Goal: Task Accomplishment & Management: Complete application form

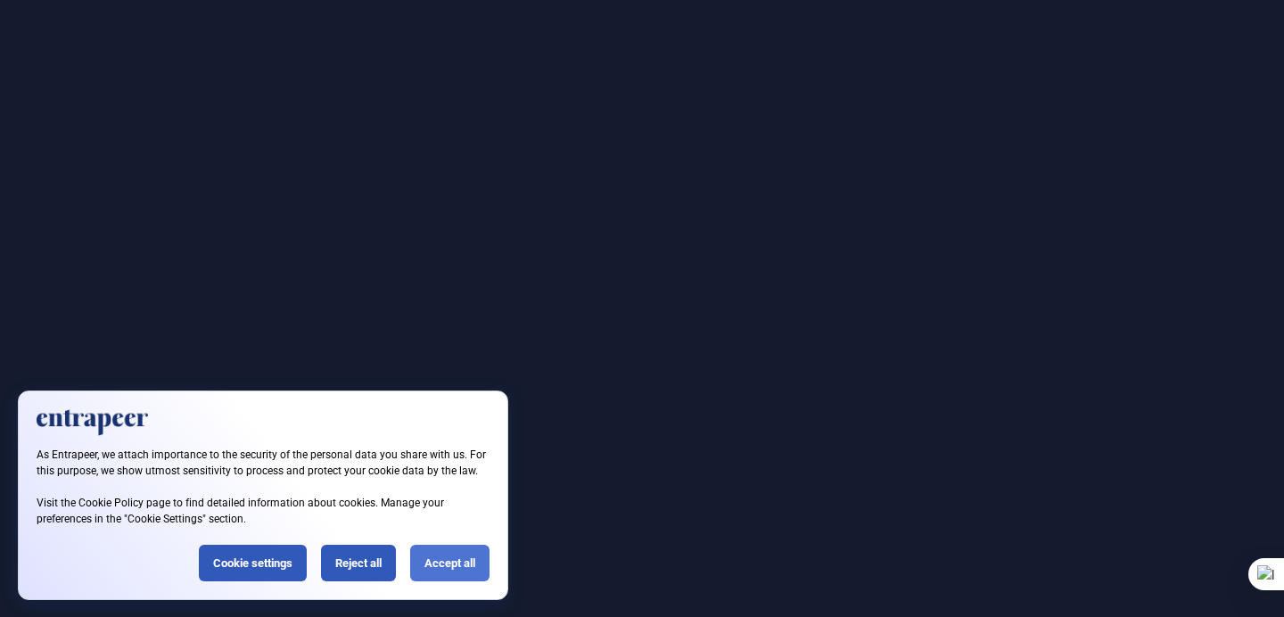
click at [447, 559] on div "Accept all" at bounding box center [449, 563] width 79 height 37
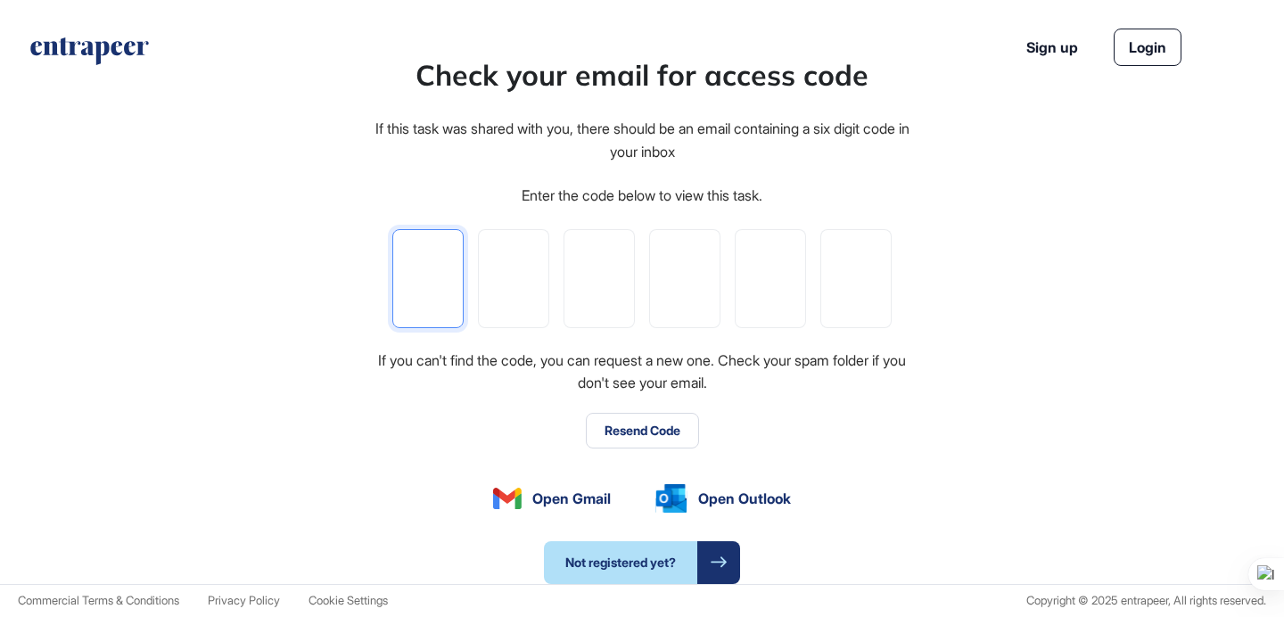
type input "*"
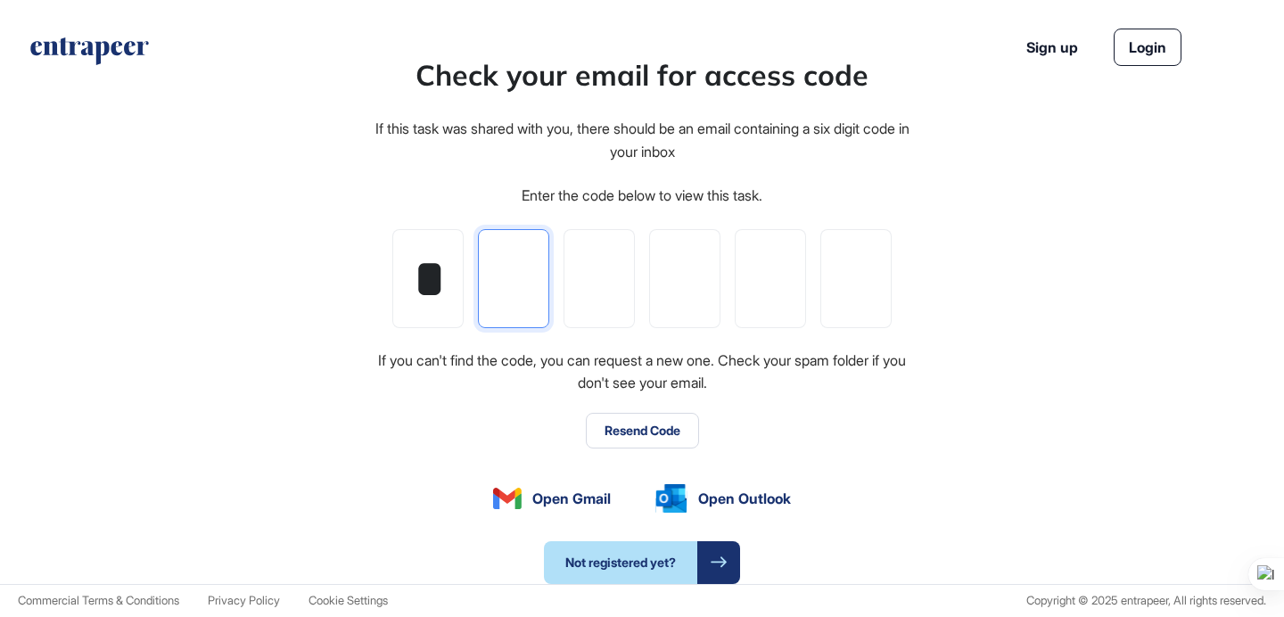
type input "*"
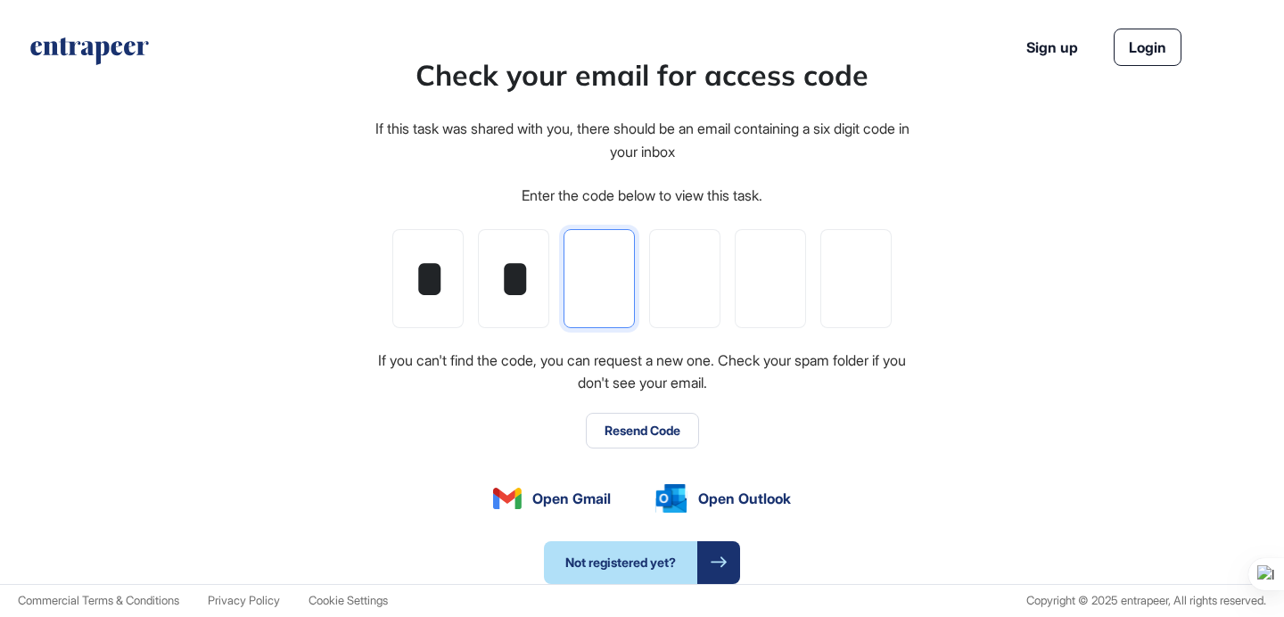
type input "*"
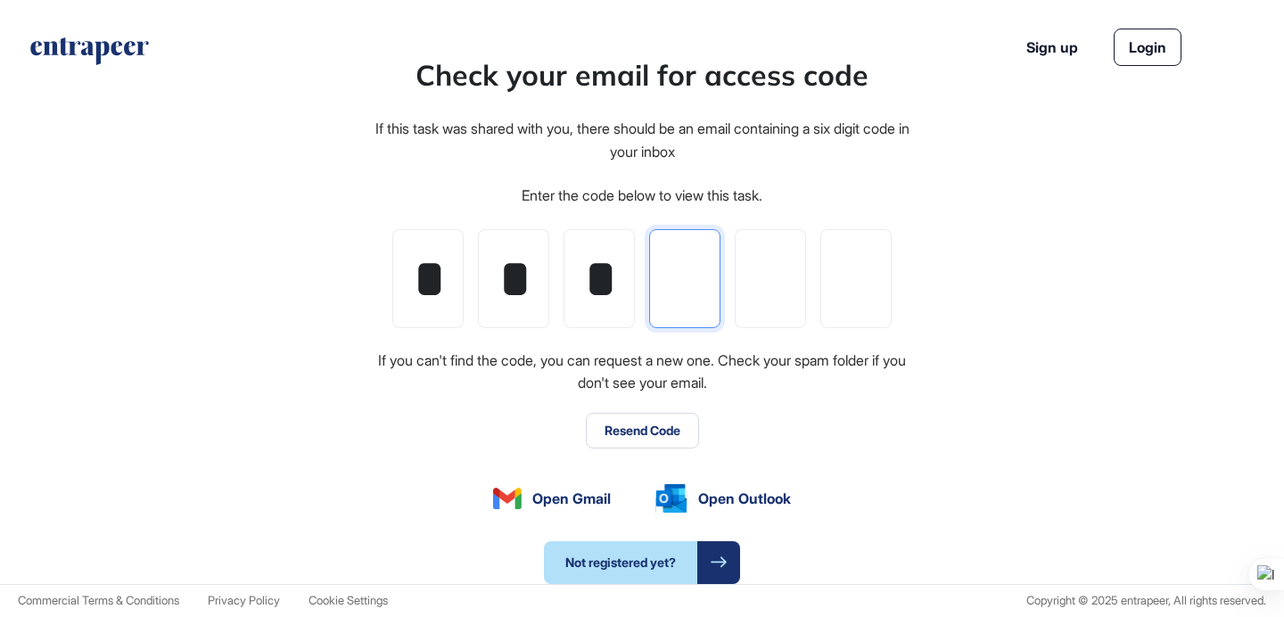
type input "*"
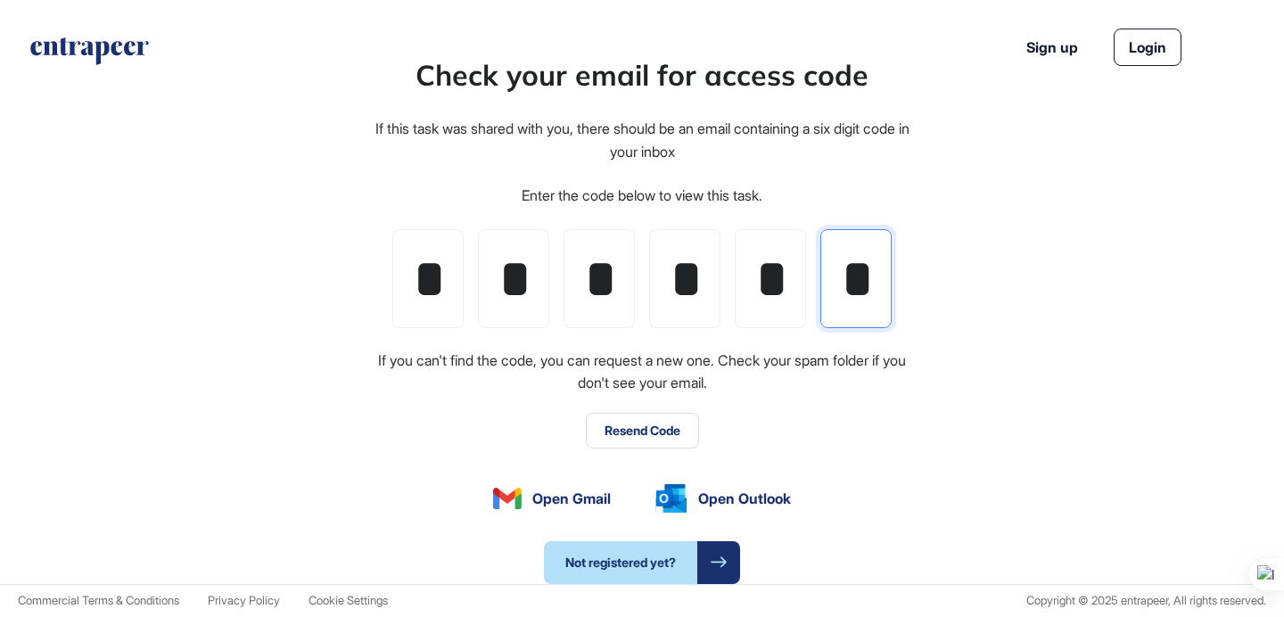
scroll to position [0, 4]
type input "*"
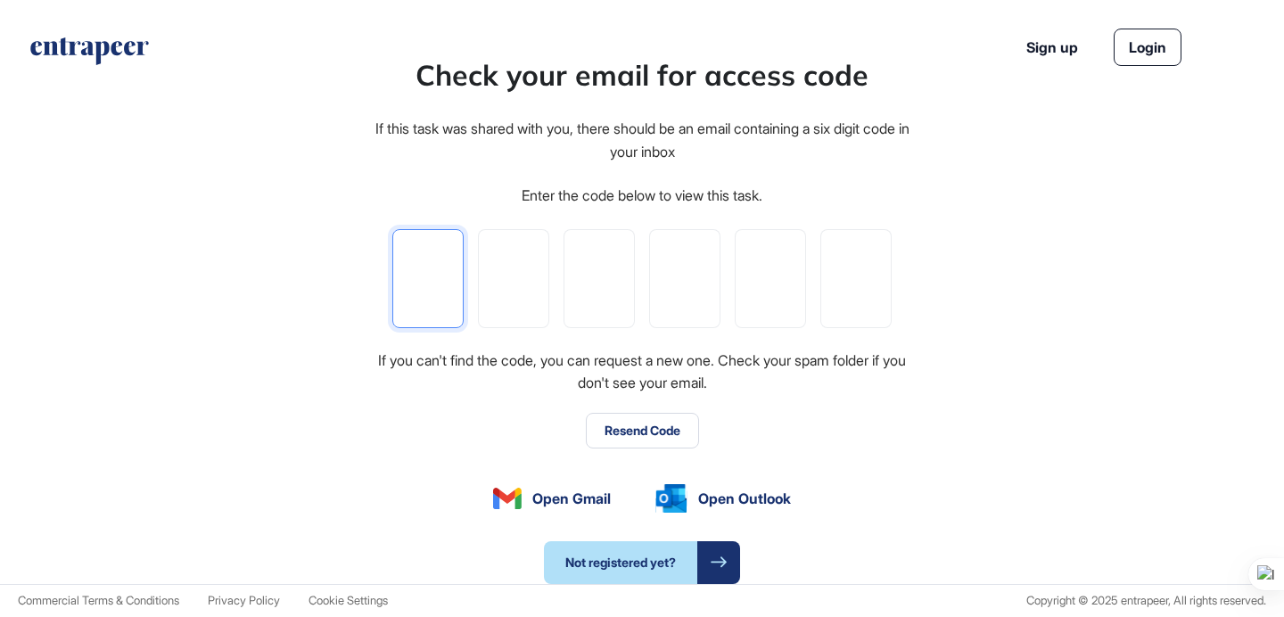
type input "*"
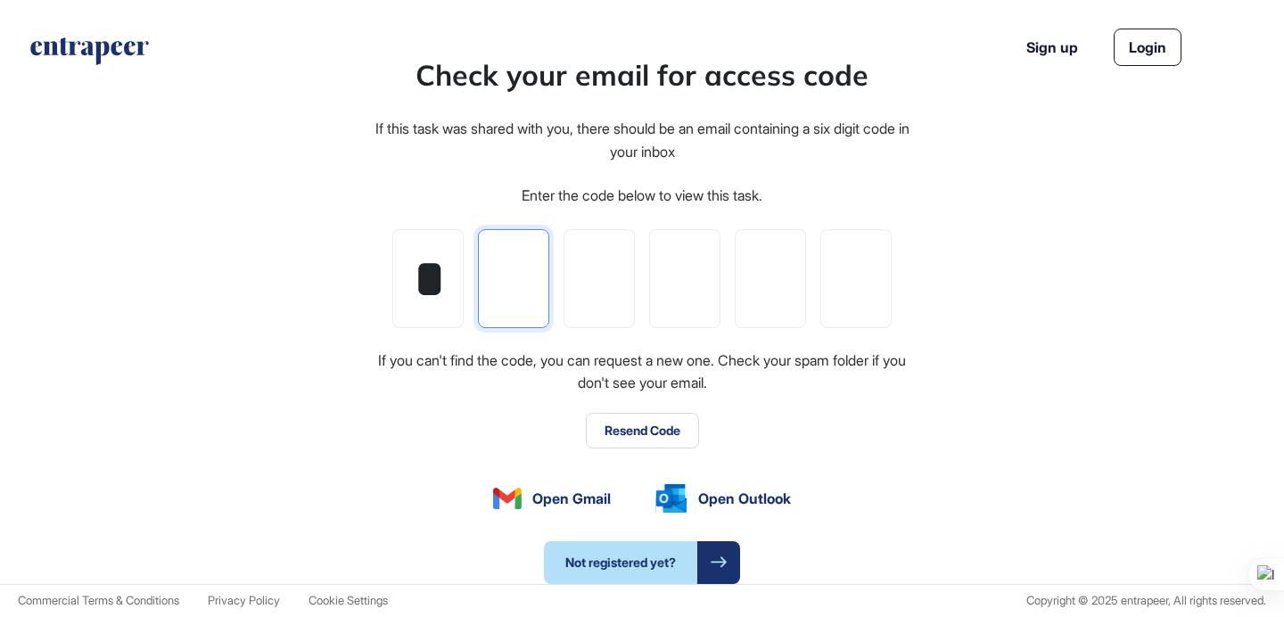
type input "*"
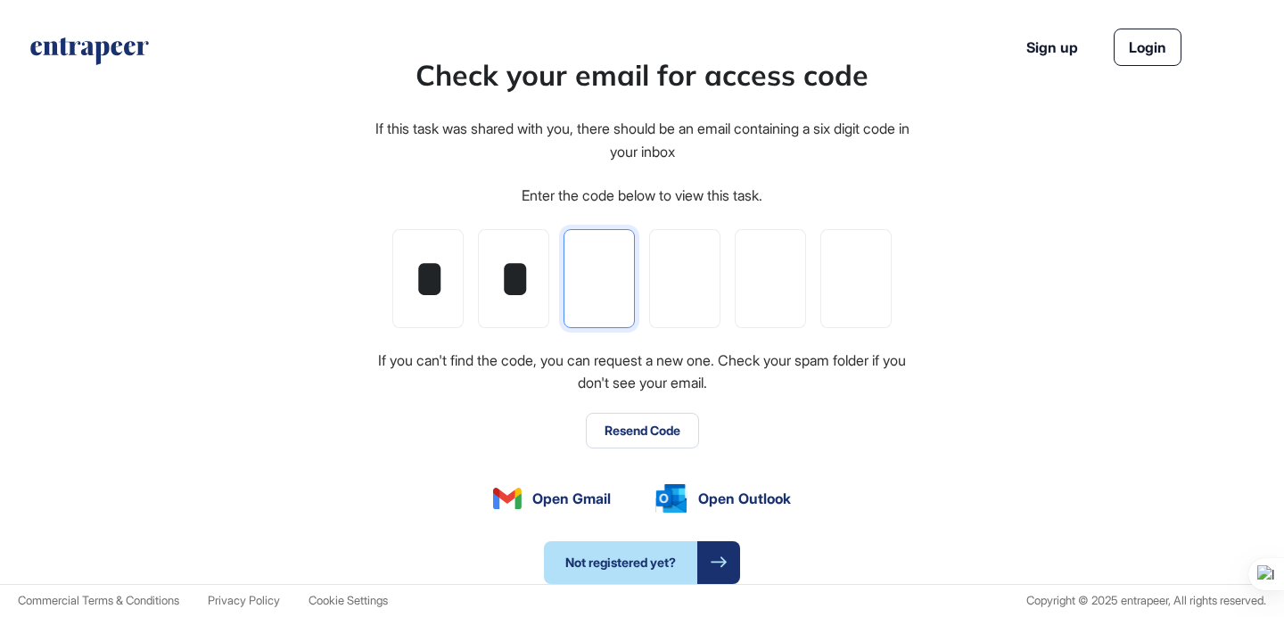
type input "*"
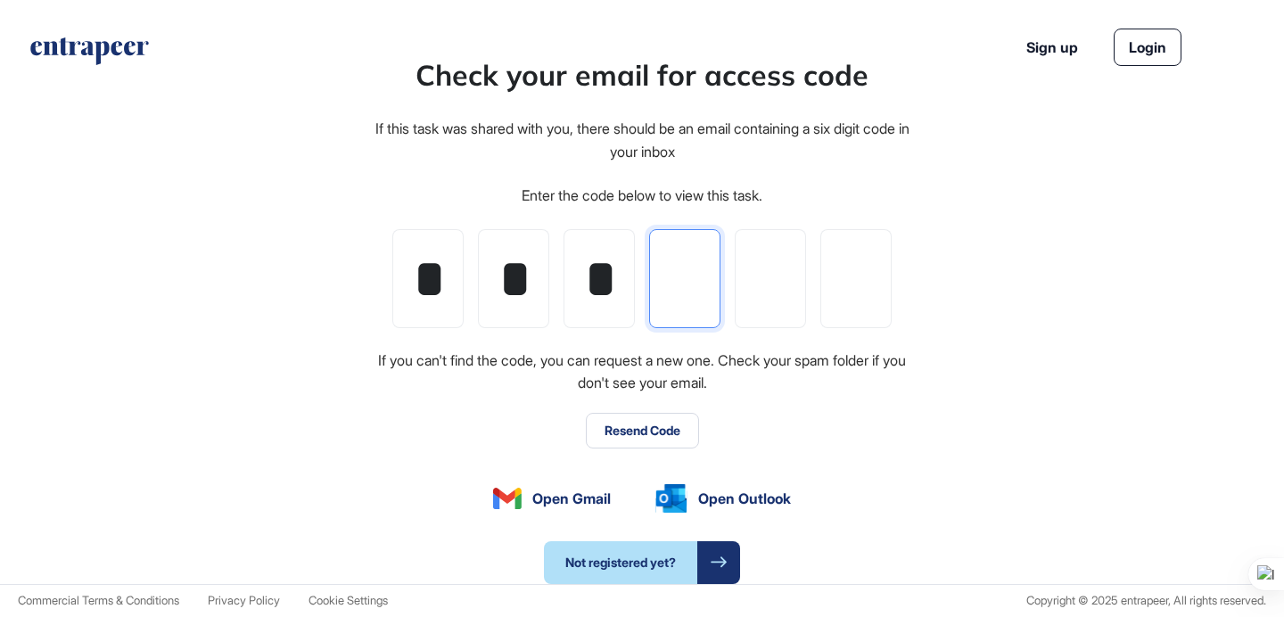
type input "*"
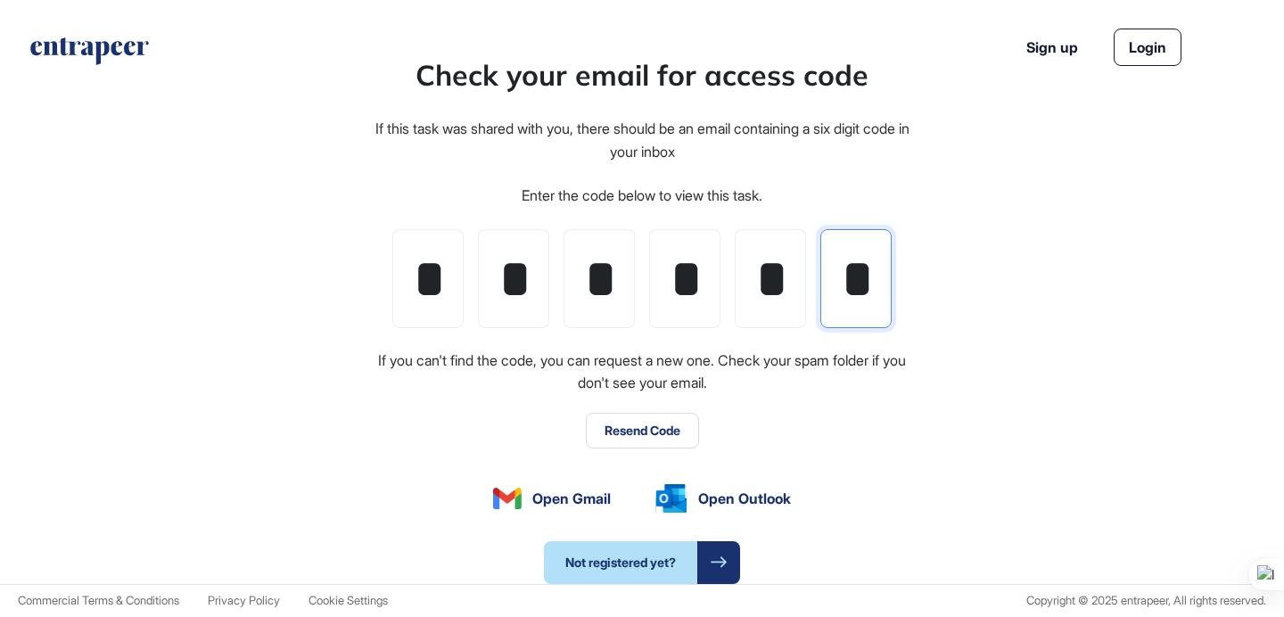
scroll to position [0, 4]
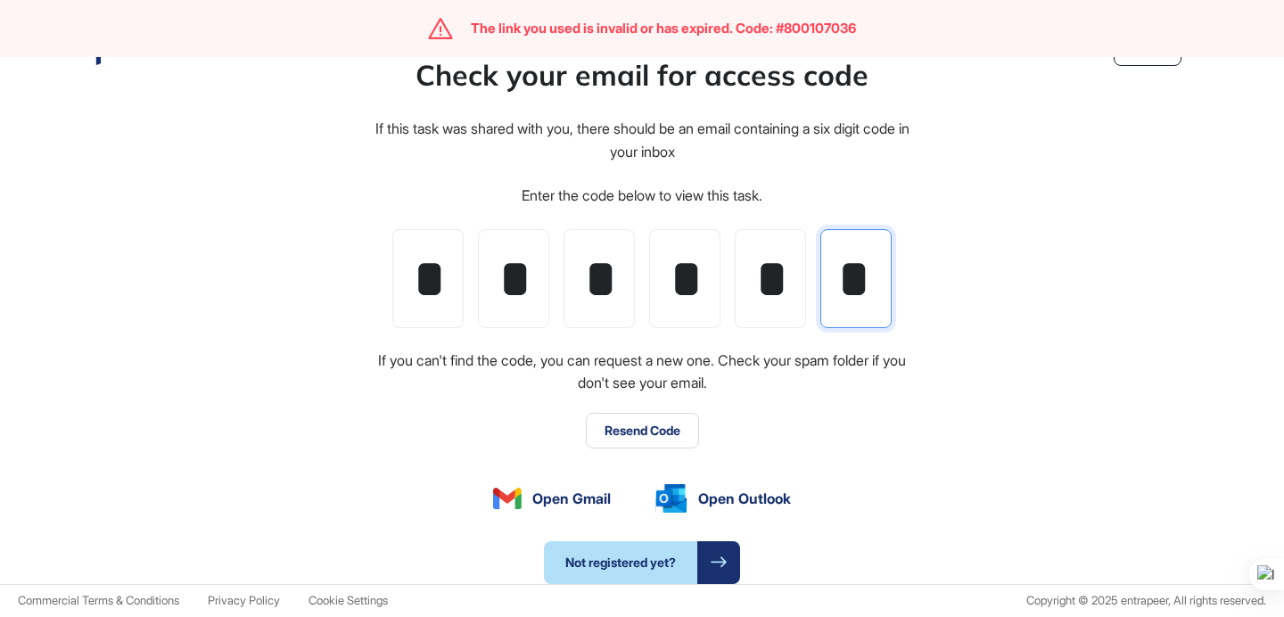
type input "*"
click at [800, 22] on div "The link you used is invalid or has expired. Code: #800107036" at bounding box center [663, 29] width 385 height 16
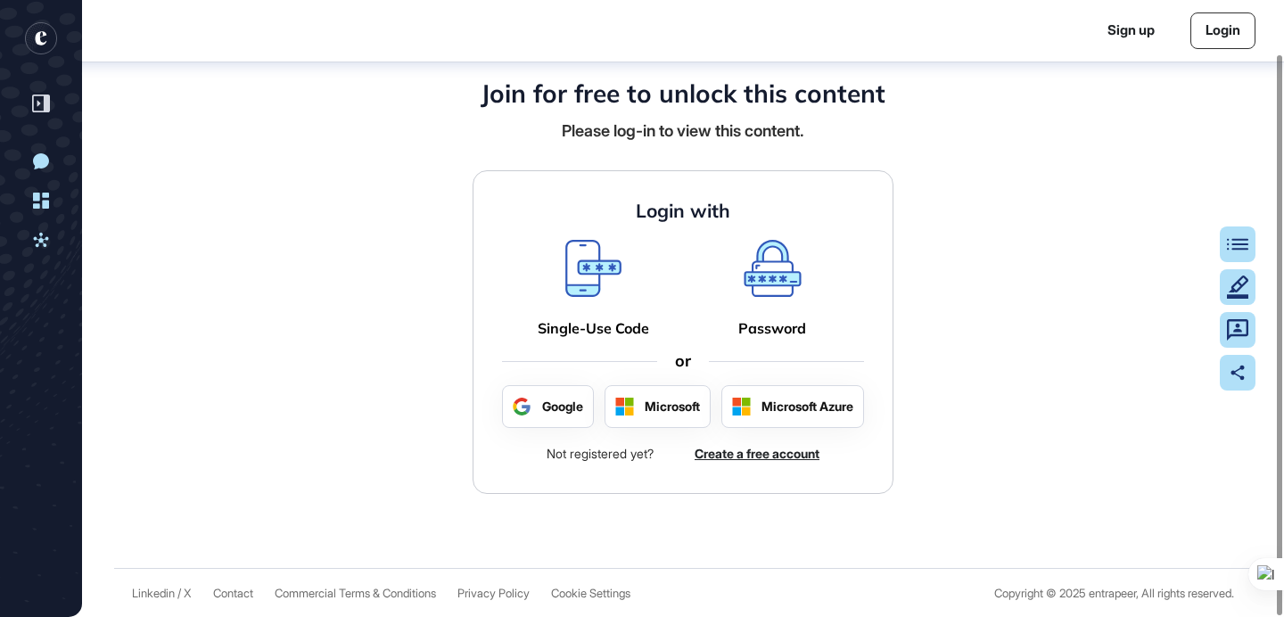
scroll to position [59, 0]
click at [593, 284] on icon at bounding box center [594, 277] width 50 height 31
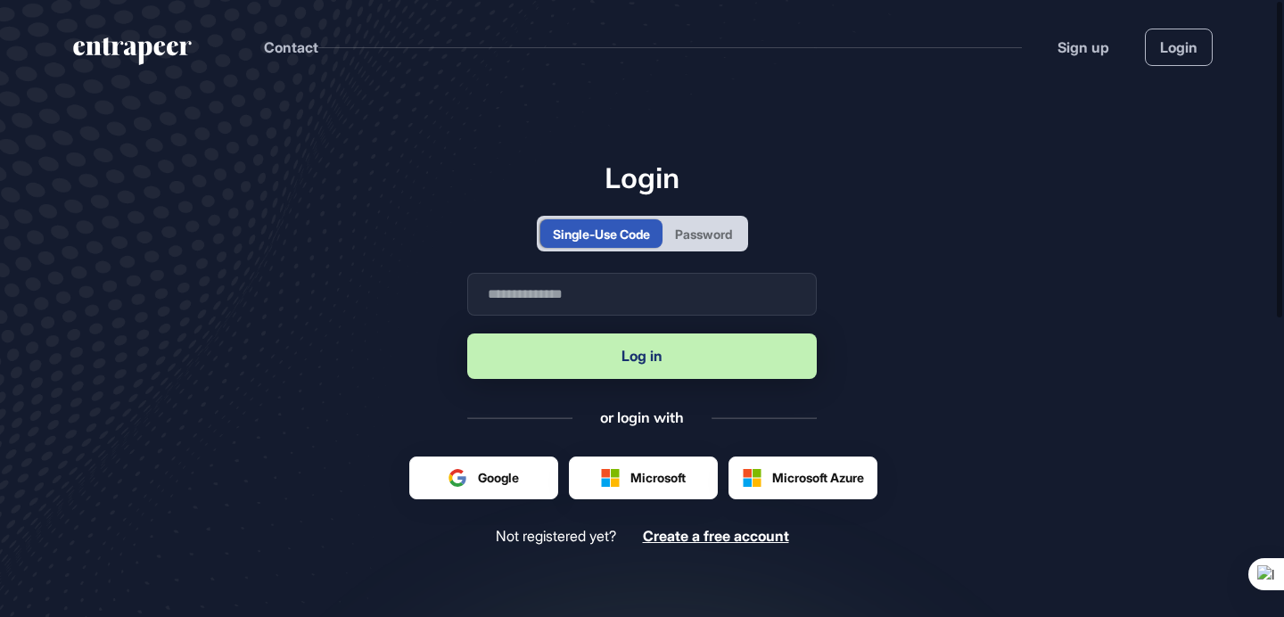
scroll to position [1, 1]
click at [665, 291] on input "text" at bounding box center [642, 294] width 350 height 43
click at [729, 226] on div "Password" at bounding box center [703, 234] width 57 height 19
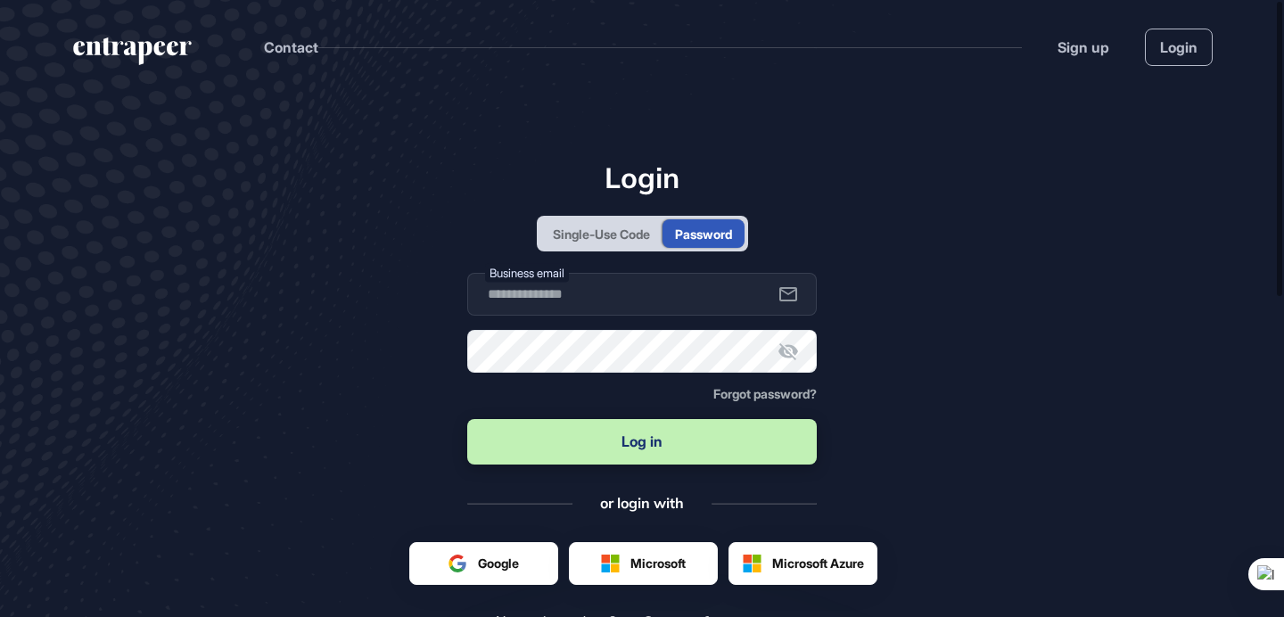
click at [589, 233] on div "Single-Use Code" at bounding box center [601, 234] width 97 height 19
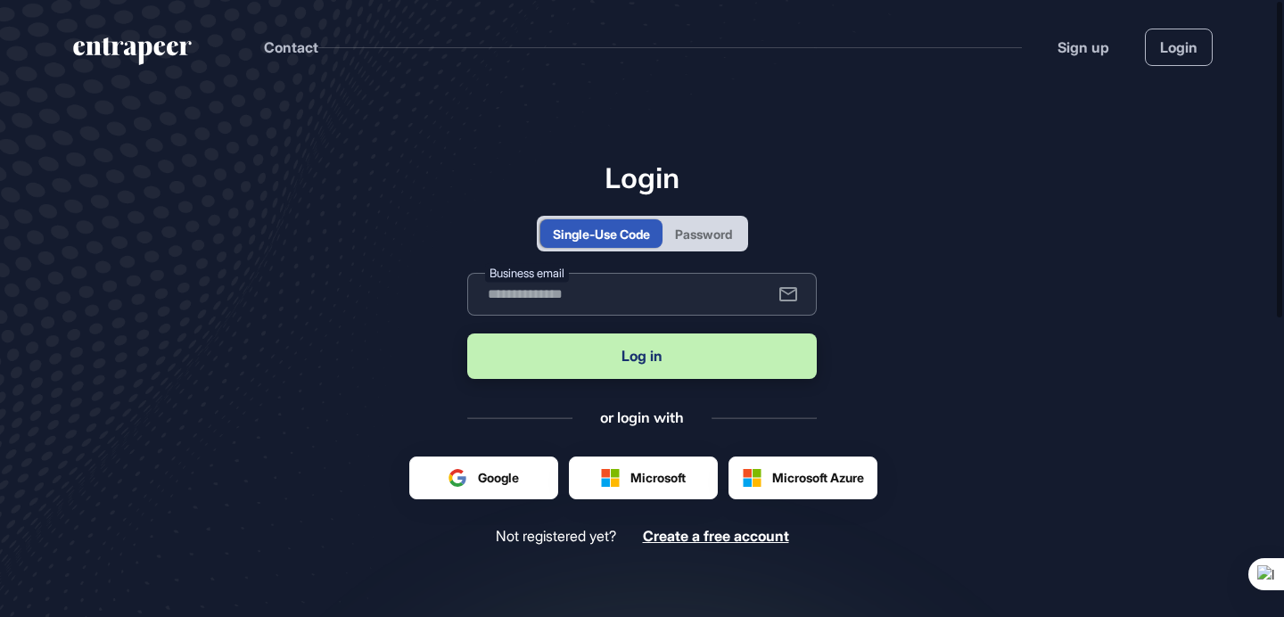
click at [595, 285] on input "text" at bounding box center [642, 294] width 350 height 43
type input "**********"
click at [608, 359] on button "Log in" at bounding box center [642, 356] width 350 height 45
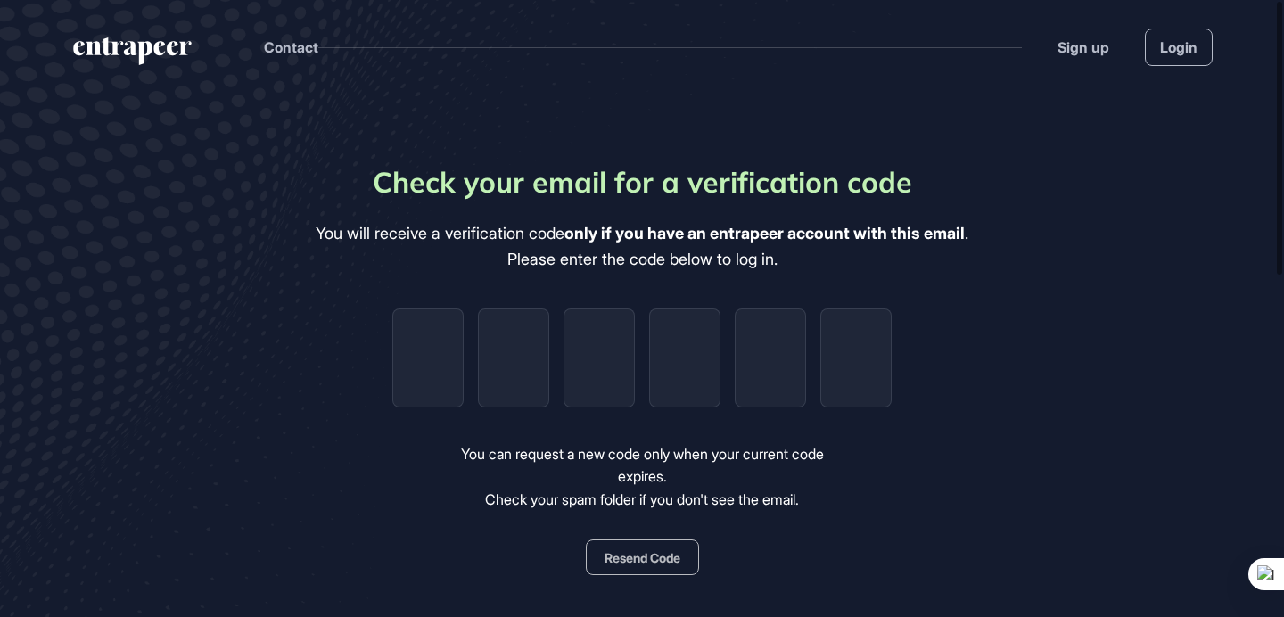
type input "*"
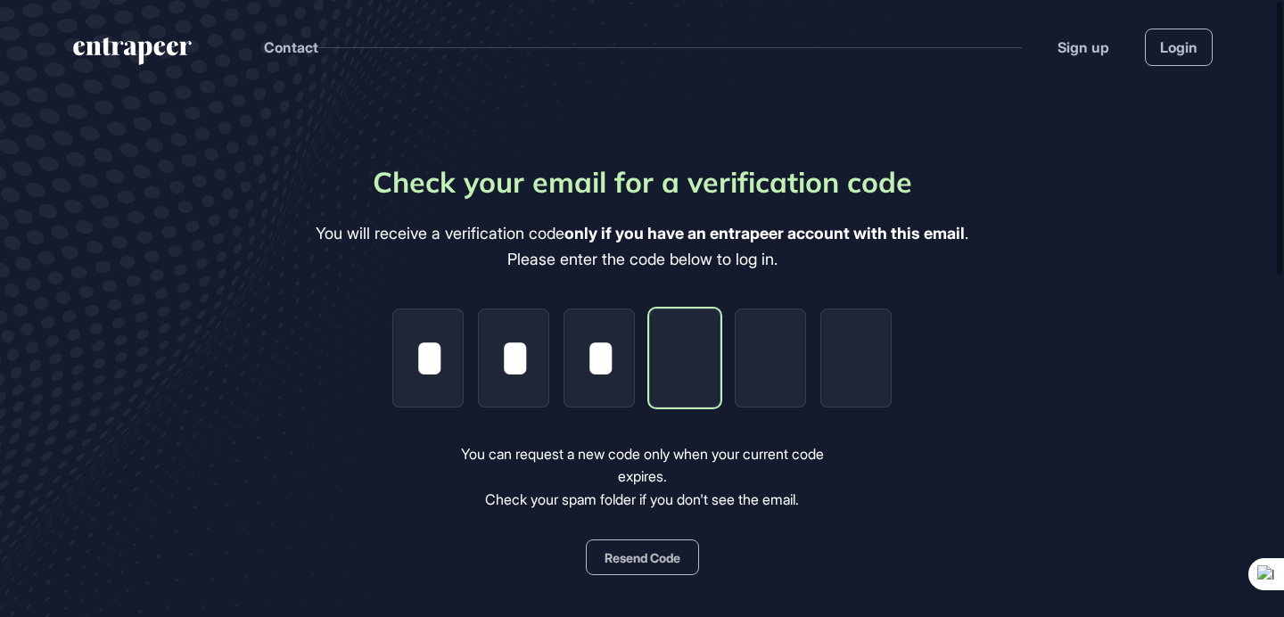
type input "*"
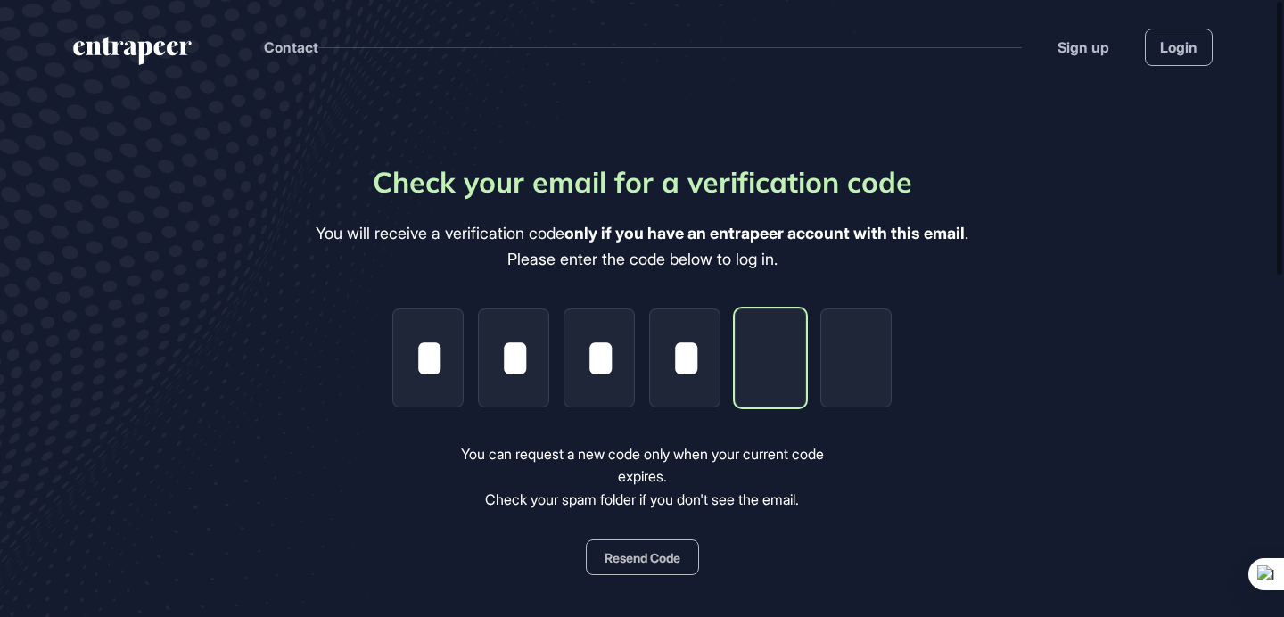
type input "*"
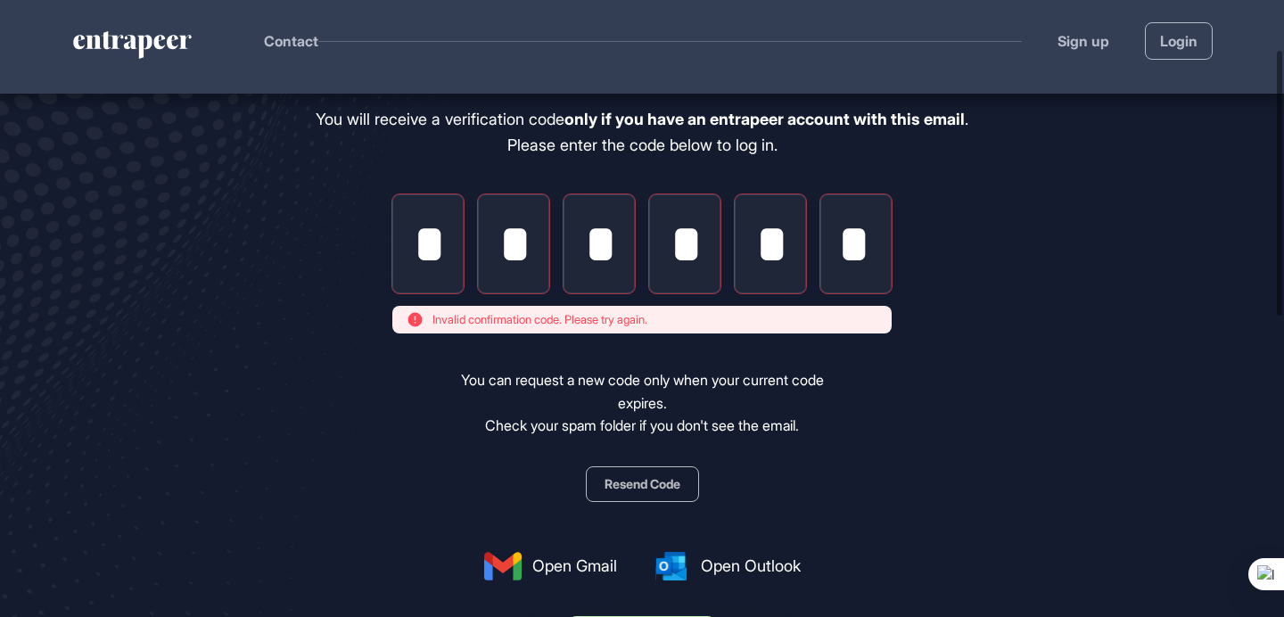
scroll to position [116, 0]
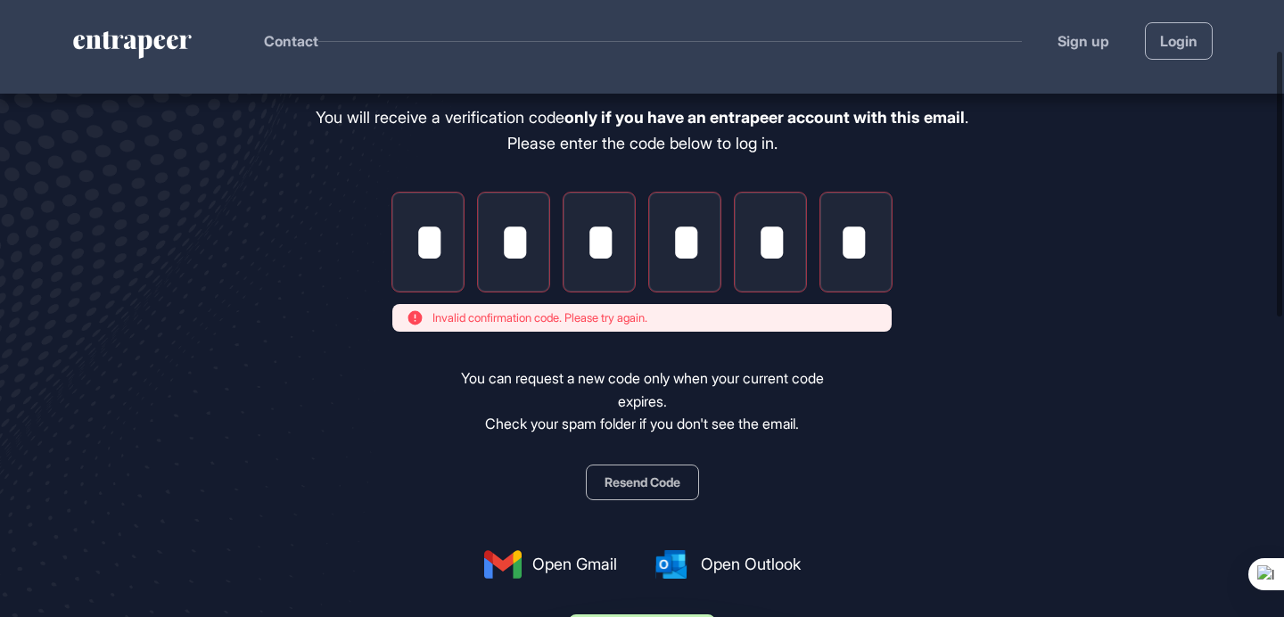
type input "*"
click at [665, 489] on button "Resend Code" at bounding box center [642, 483] width 113 height 36
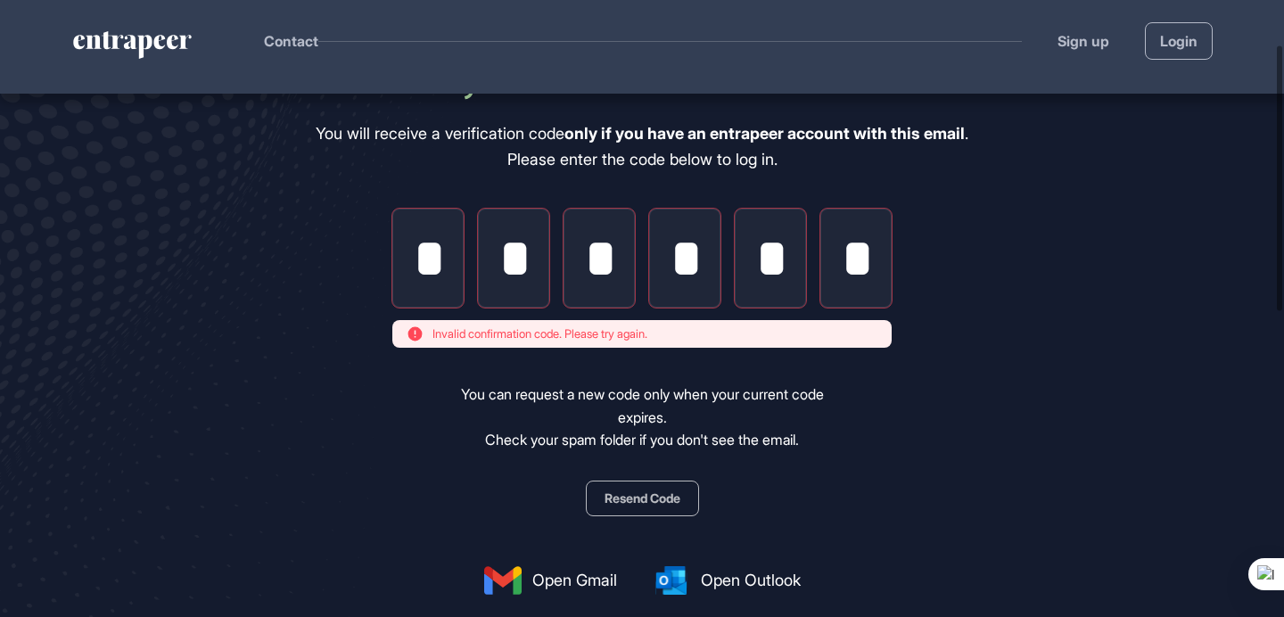
scroll to position [103, 0]
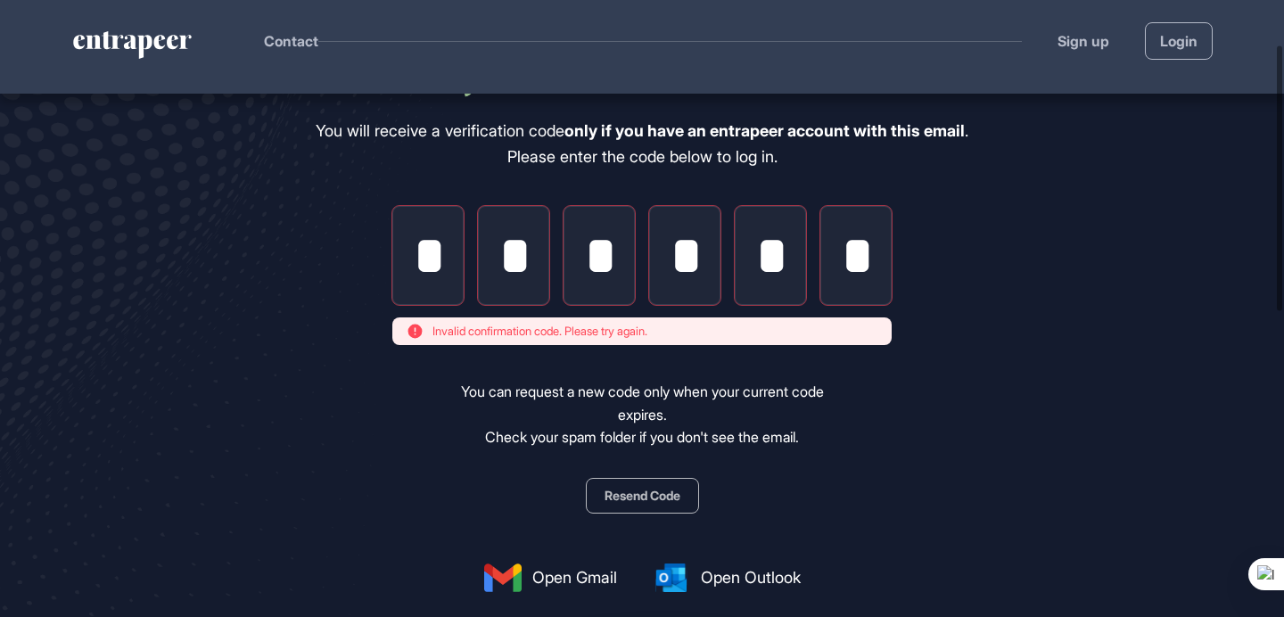
click at [645, 496] on button "Resend Code" at bounding box center [642, 496] width 113 height 36
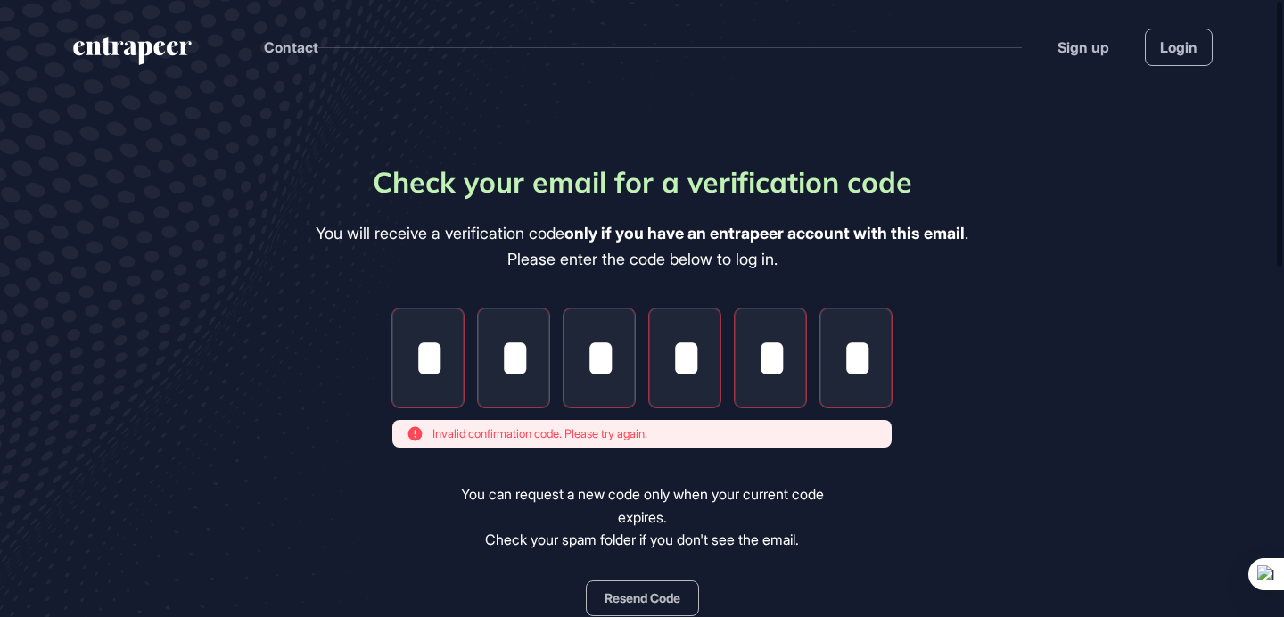
scroll to position [49, 0]
